Goal: Feedback & Contribution: Leave review/rating

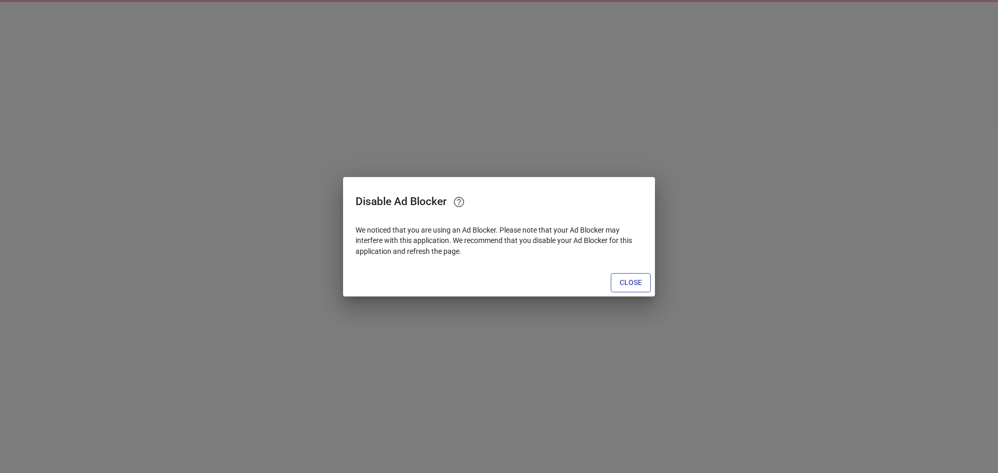
click at [631, 283] on span "Close" at bounding box center [630, 282] width 22 height 13
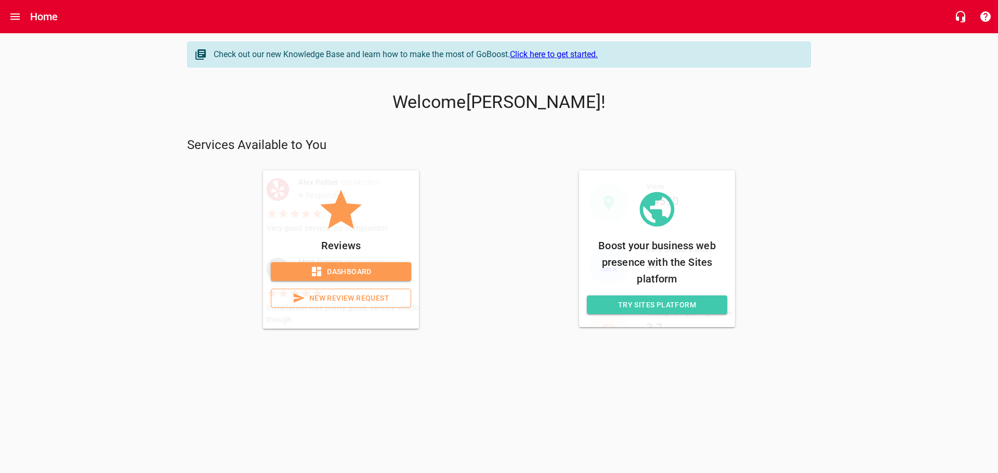
click at [313, 300] on span "New Review Request" at bounding box center [341, 298] width 123 height 13
